Goal: Information Seeking & Learning: Check status

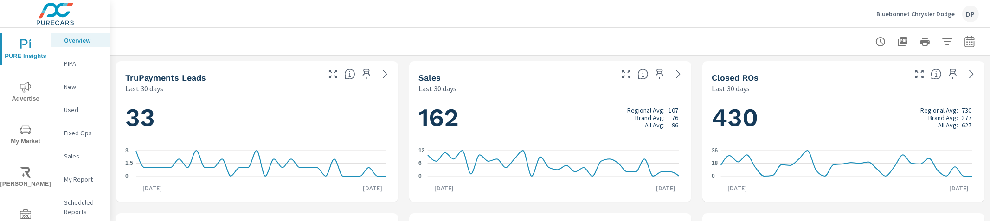
scroll to position [104, 0]
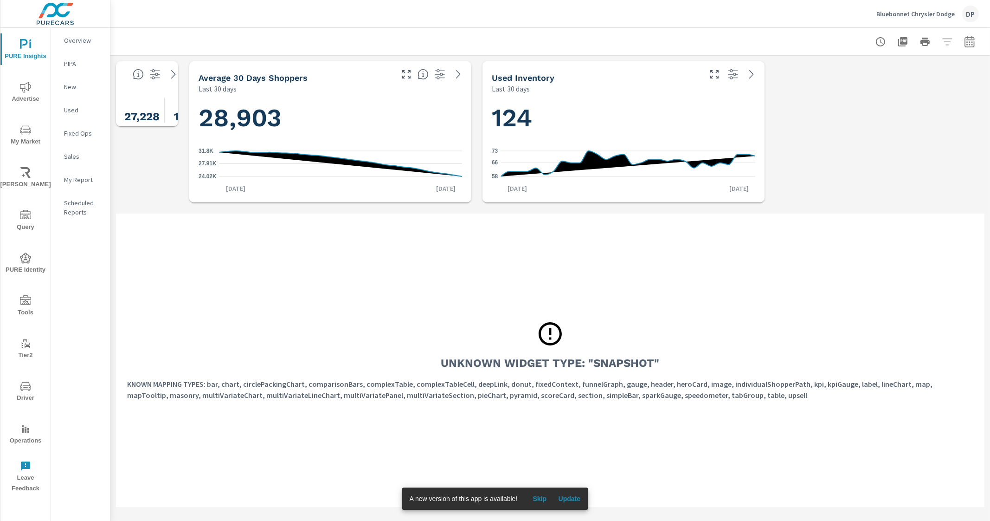
click at [408, 246] on div "Unknown Widget Type: "snapshot" KNOWN MAPPING TYPES: bar, chart, circlePackingC…" at bounding box center [550, 359] width 868 height 293
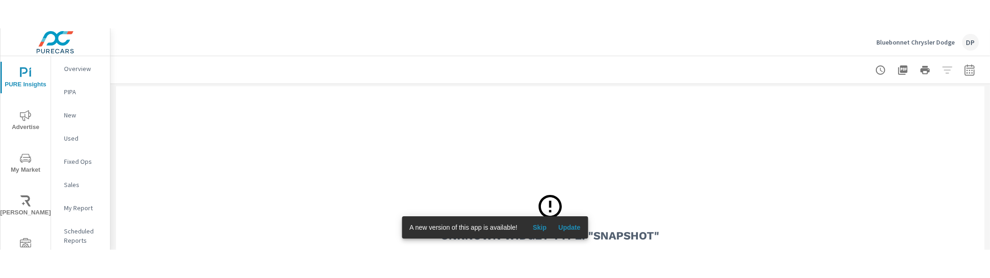
scroll to position [174, 0]
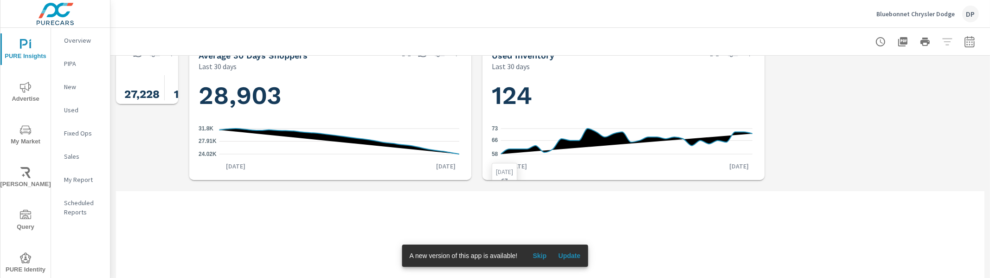
scroll to position [174, 0]
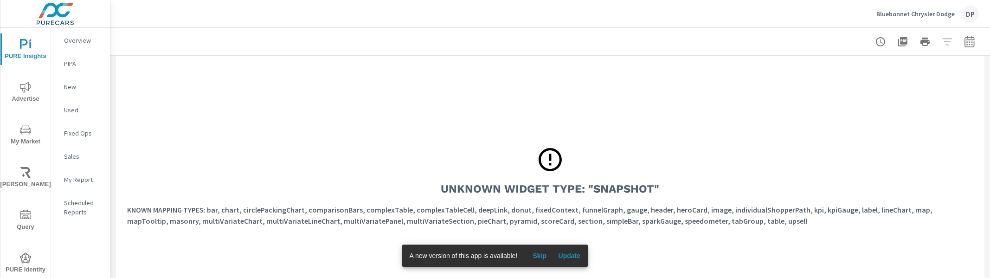
click at [581, 253] on button "Update" at bounding box center [569, 255] width 30 height 15
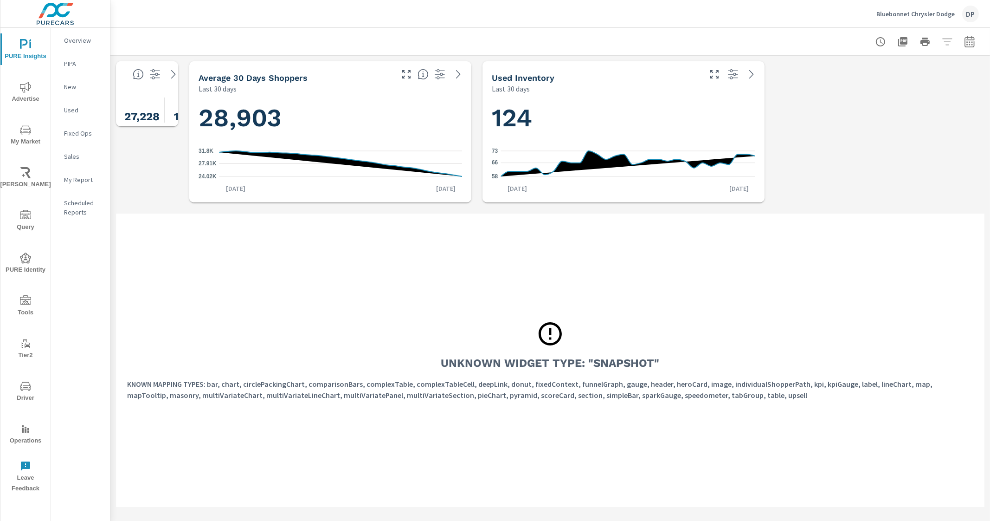
click at [340, 245] on div "Unknown Widget Type: "snapshot" KNOWN MAPPING TYPES: bar, chart, circlePackingC…" at bounding box center [550, 359] width 868 height 293
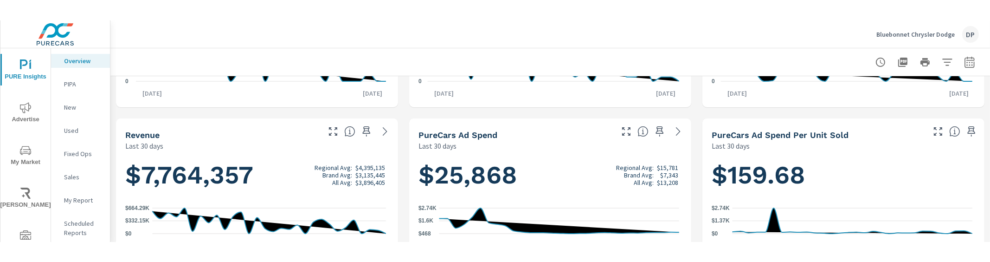
scroll to position [244, 0]
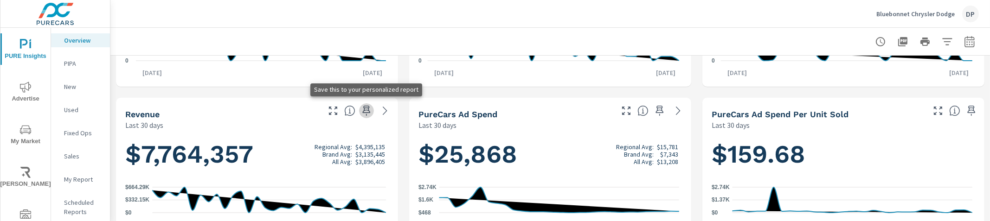
click at [363, 109] on icon "button" at bounding box center [366, 110] width 11 height 11
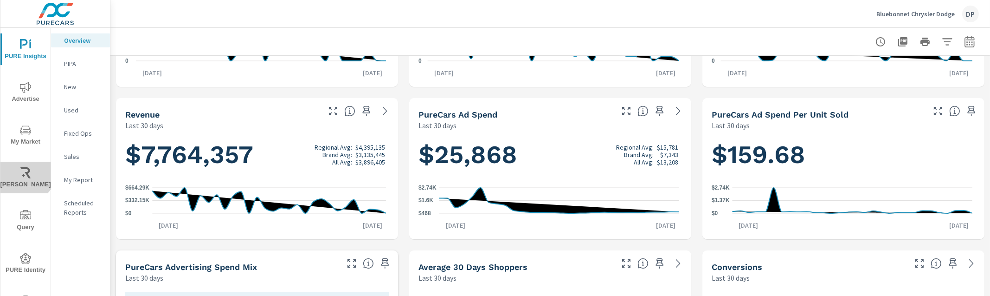
click at [20, 168] on icon "nav menu" at bounding box center [25, 172] width 11 height 11
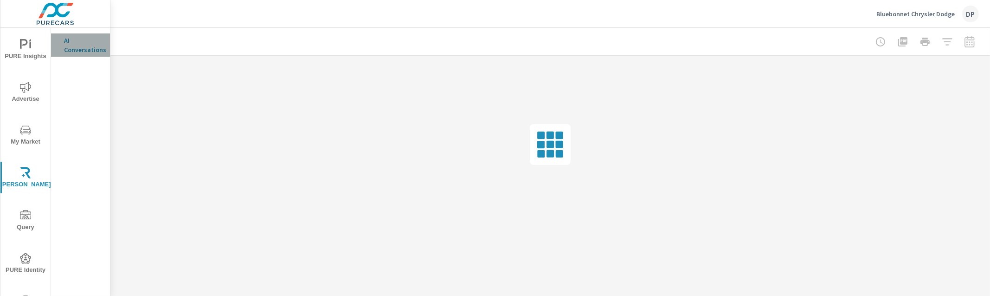
click at [84, 46] on p "AI Conversations" at bounding box center [83, 45] width 39 height 19
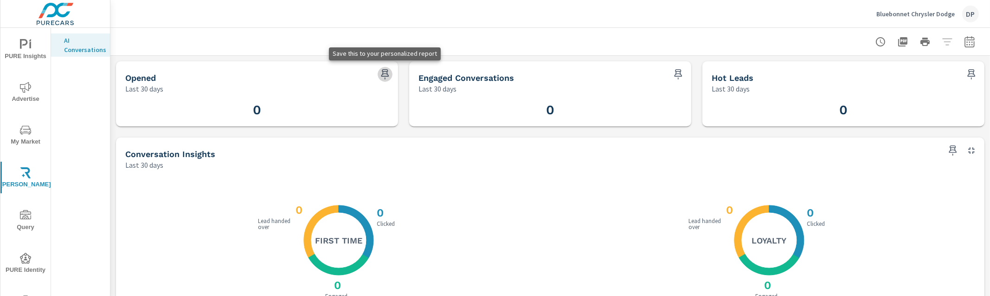
click at [383, 67] on button "button" at bounding box center [385, 74] width 15 height 15
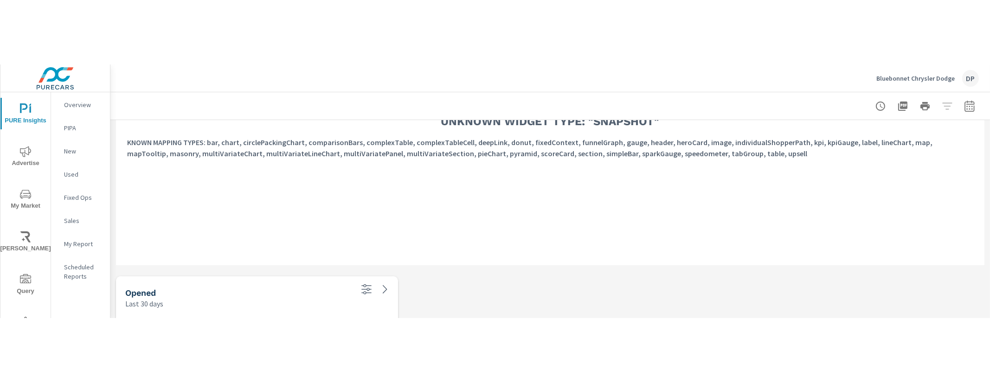
scroll to position [334, 0]
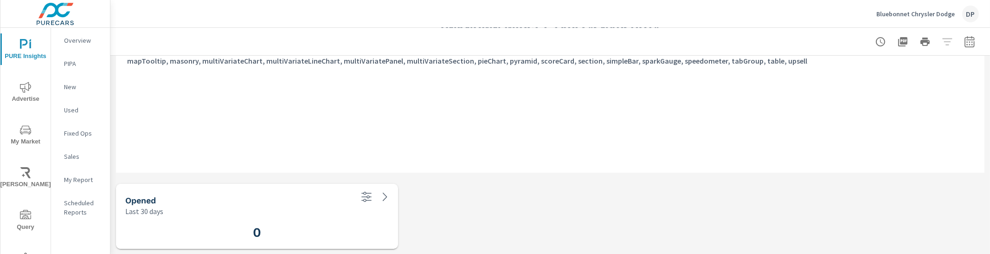
click at [75, 34] on div "Overview" at bounding box center [80, 40] width 59 height 14
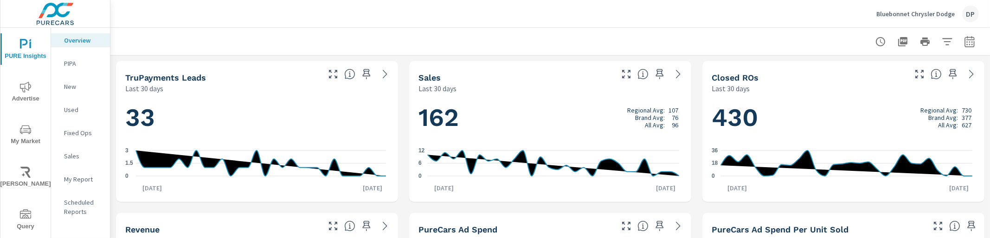
click at [656, 76] on icon "button" at bounding box center [660, 74] width 8 height 10
drag, startPoint x: 423, startPoint y: 117, endPoint x: 478, endPoint y: 126, distance: 56.0
click at [478, 126] on h1 "162 Regional Avg: 107 Brand Avg: 76 All Avg: 96" at bounding box center [550, 118] width 264 height 32
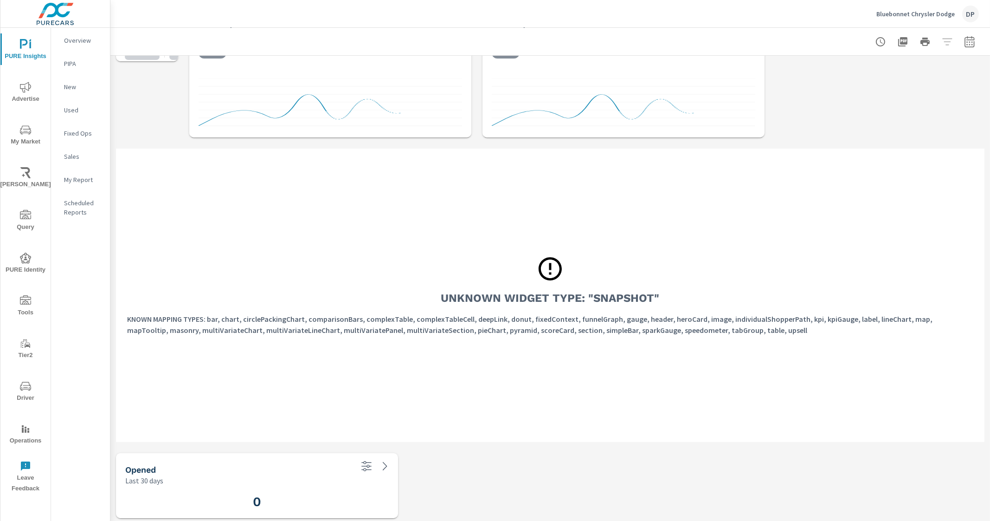
scroll to position [67, 0]
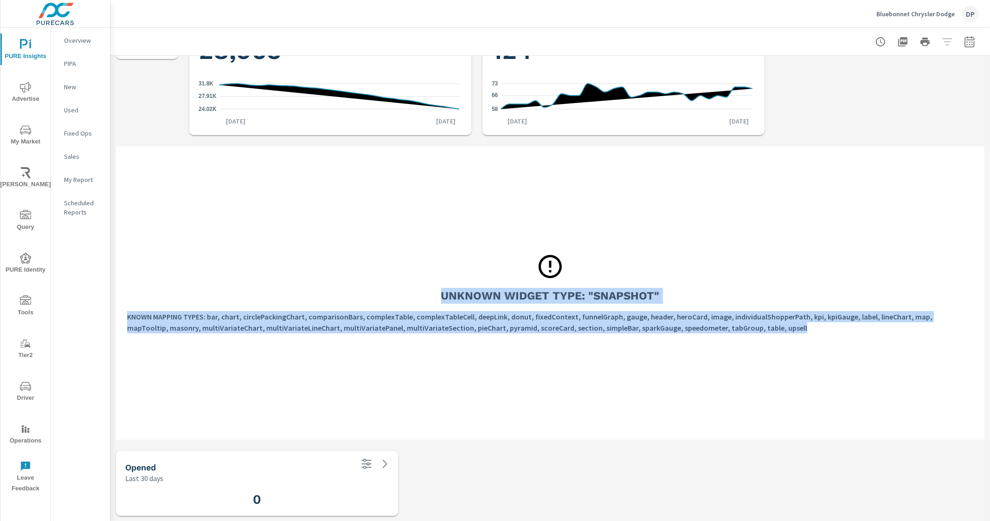
drag, startPoint x: 744, startPoint y: 326, endPoint x: 431, endPoint y: 271, distance: 317.5
click at [431, 261] on div "Unknown Widget Type: "snapshot" KNOWN MAPPING TYPES: bar, chart, circlePackingC…" at bounding box center [550, 292] width 868 height 293
click at [482, 261] on h3 "Unknown Widget Type: "snapshot"" at bounding box center [550, 296] width 219 height 16
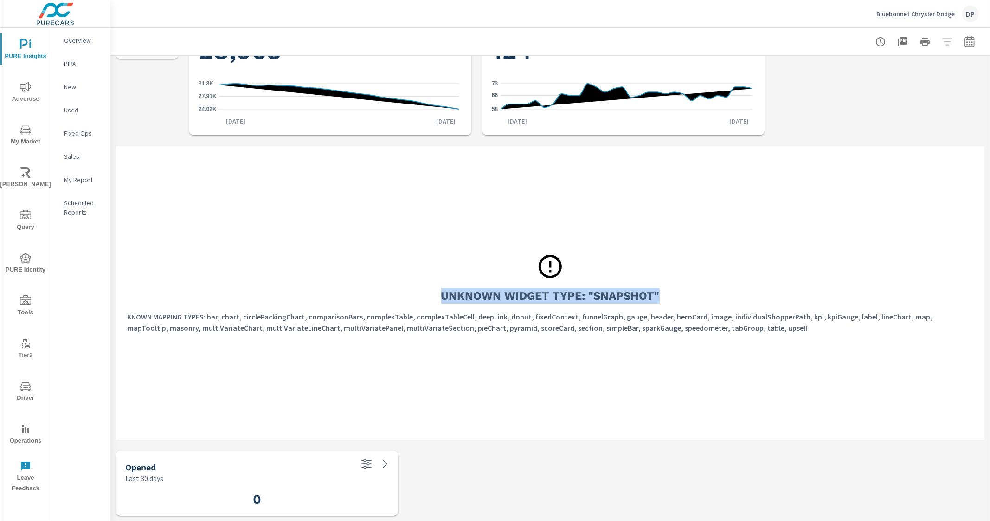
drag, startPoint x: 441, startPoint y: 293, endPoint x: 655, endPoint y: 293, distance: 214.3
click at [655, 261] on div "Unknown Widget Type: "snapshot" KNOWN MAPPING TYPES: bar, chart, circlePackingC…" at bounding box center [550, 292] width 868 height 293
click at [662, 261] on div "Unknown Widget Type: "snapshot" KNOWN MAPPING TYPES: bar, chart, circlePackingC…" at bounding box center [550, 292] width 868 height 293
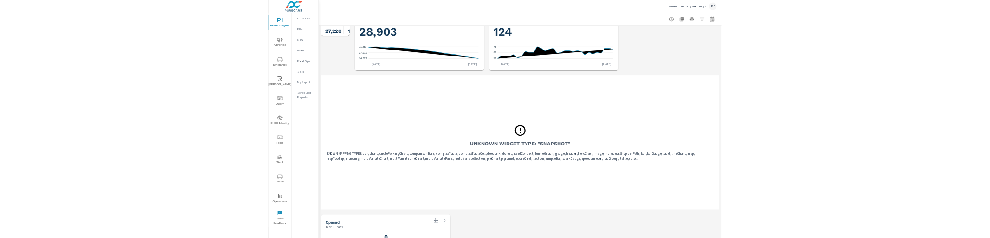
scroll to position [58, 0]
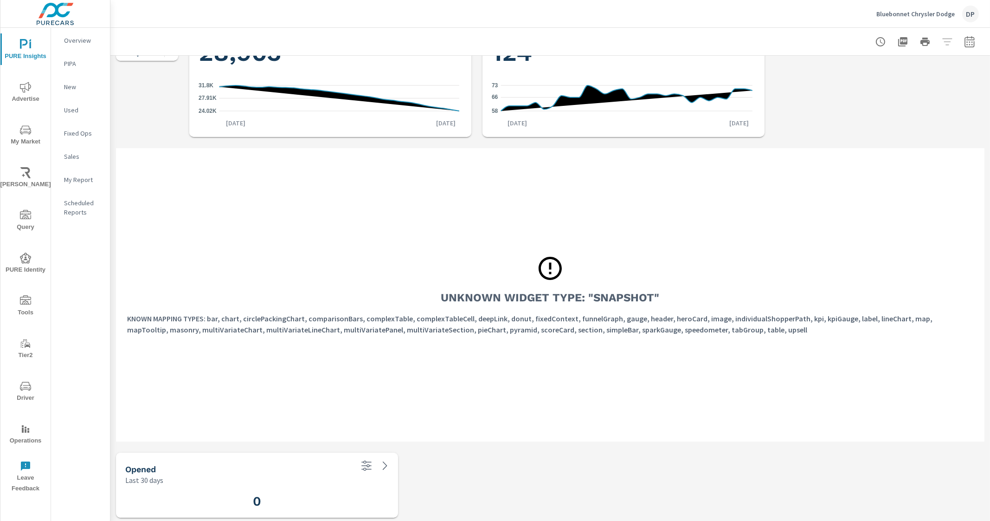
scroll to position [67, 0]
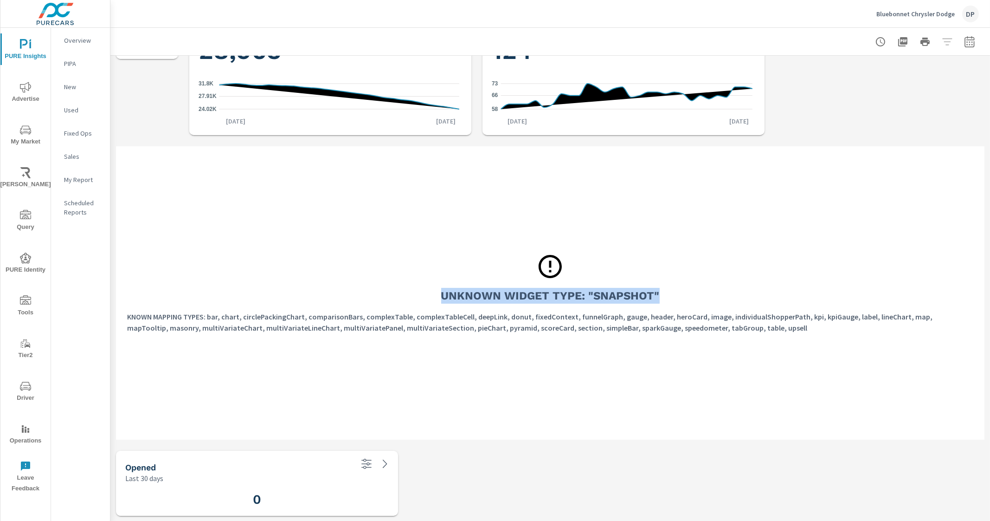
drag, startPoint x: 666, startPoint y: 296, endPoint x: 436, endPoint y: 304, distance: 230.2
click at [436, 86] on div "Unknown Widget Type: "snapshot" KNOWN MAPPING TYPES: bar, chart, circlePackingC…" at bounding box center [550, 292] width 868 height 293
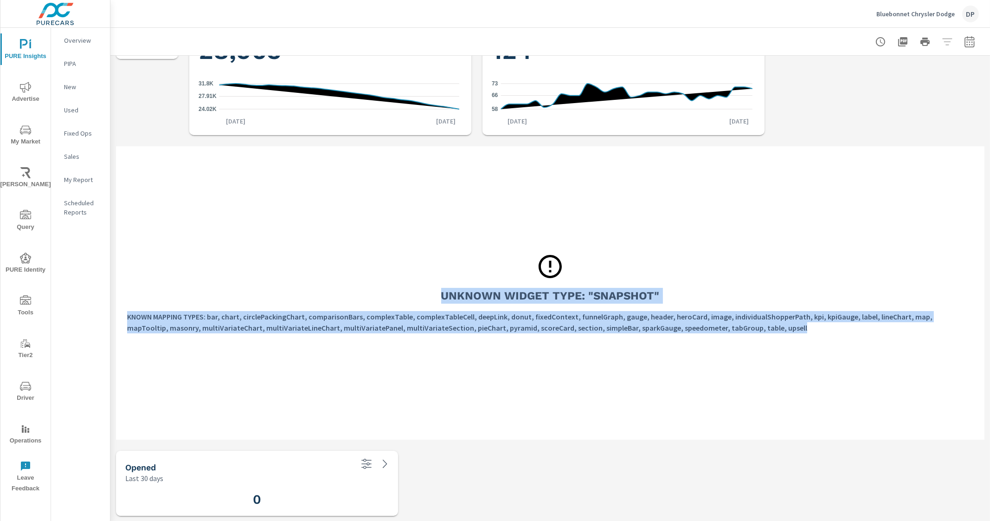
drag, startPoint x: 749, startPoint y: 326, endPoint x: 431, endPoint y: 293, distance: 319.5
click at [431, 86] on div "Unknown Widget Type: "snapshot" KNOWN MAPPING TYPES: bar, chart, circlePackingC…" at bounding box center [550, 292] width 868 height 293
